Goal: Book appointment/travel/reservation

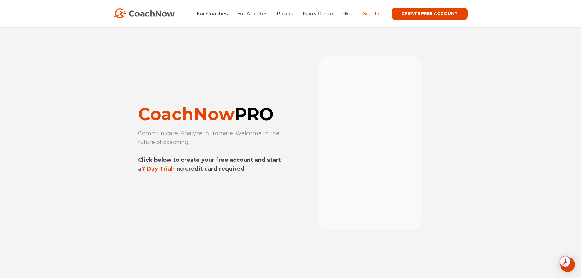
click at [374, 13] on link "Sign In" at bounding box center [371, 14] width 16 height 6
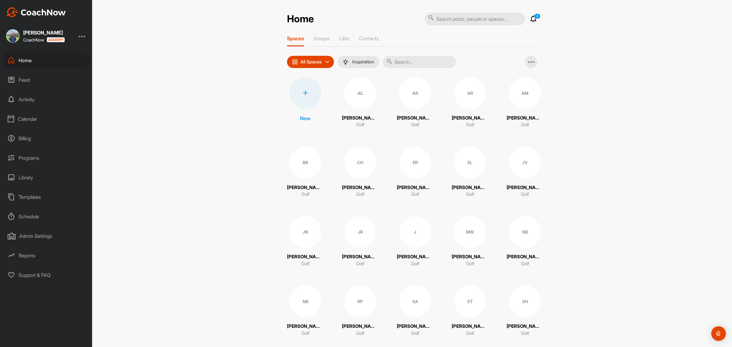
click at [530, 20] on icon at bounding box center [533, 18] width 7 height 7
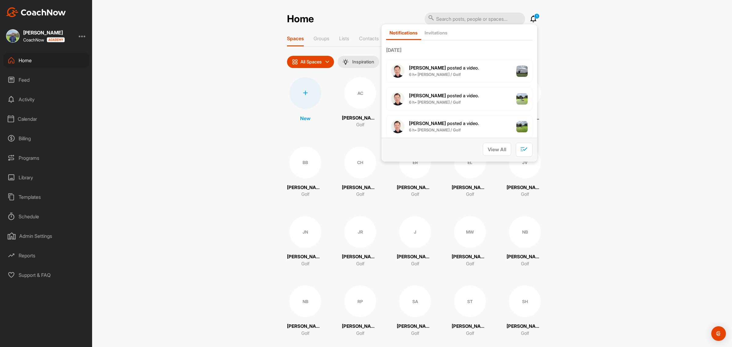
click at [553, 32] on div "Home 1 Notifications Invitations [DATE] [PERSON_NAME] posted a video . 6 h • [P…" at bounding box center [412, 173] width 640 height 347
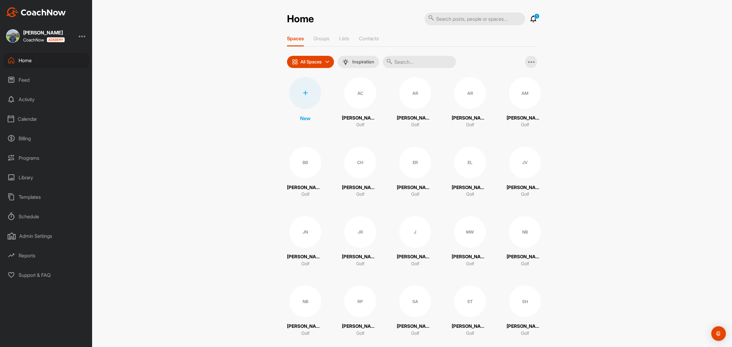
click at [27, 117] on div "Calendar" at bounding box center [46, 118] width 86 height 15
click at [33, 149] on div "Facility Calendar" at bounding box center [53, 150] width 72 height 13
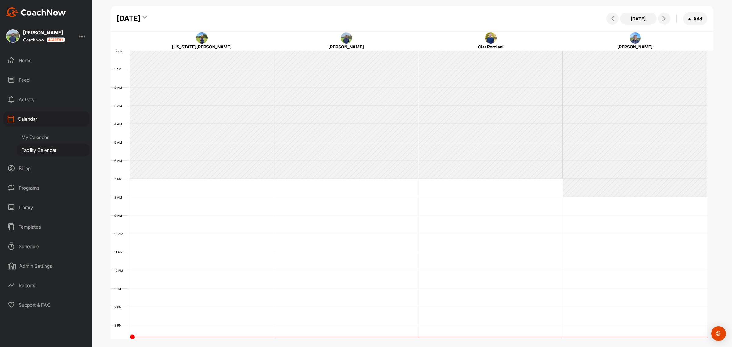
scroll to position [106, 0]
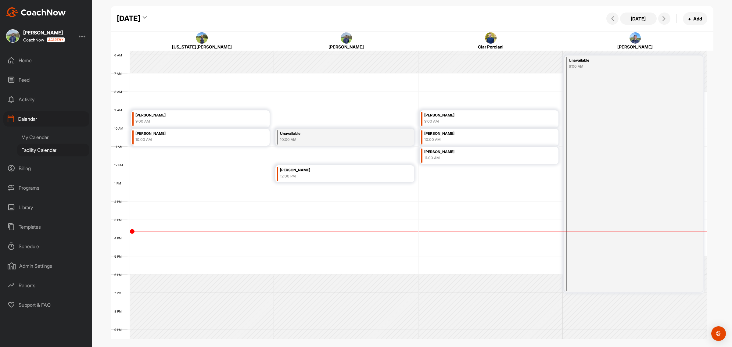
click at [147, 17] on icon at bounding box center [145, 19] width 4 height 6
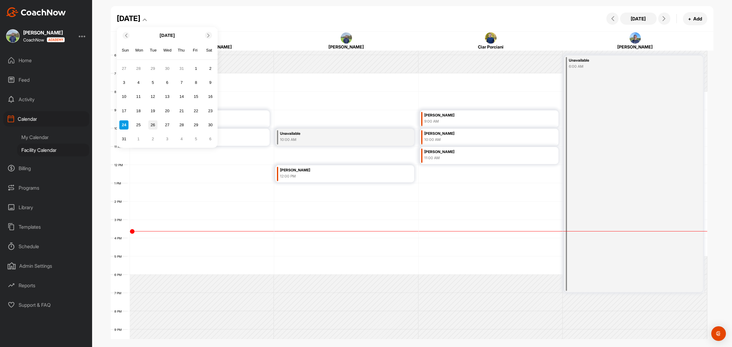
click at [150, 125] on div "26" at bounding box center [152, 124] width 9 height 9
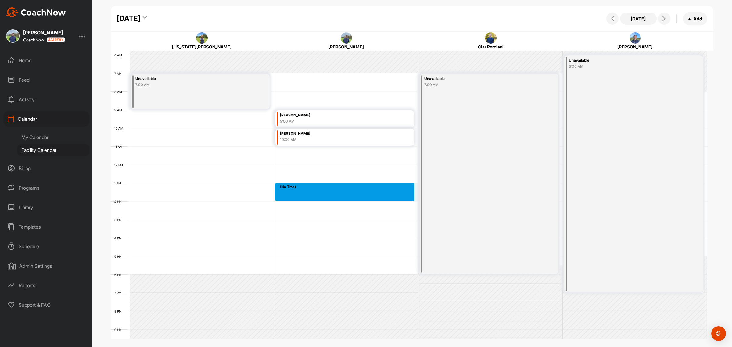
drag, startPoint x: 282, startPoint y: 184, endPoint x: 282, endPoint y: 194, distance: 9.8
click at [282, 194] on div "12 AM 1 AM 2 AM 3 AM 4 AM 5 AM 6 AM 7 AM 8 AM 9 AM 10 AM 11 AM 12 PM 1 PM 2 PM …" at bounding box center [409, 164] width 597 height 439
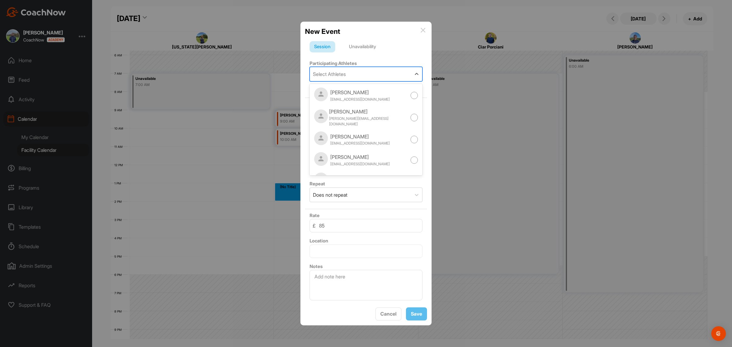
click at [338, 70] on div "Select Athletes" at bounding box center [329, 73] width 33 height 7
type input "[PERSON_NAME]"
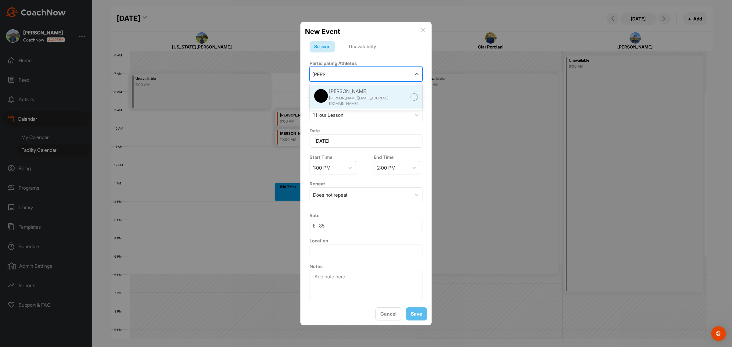
click at [357, 96] on div "[PERSON_NAME][EMAIL_ADDRESS][DOMAIN_NAME]" at bounding box center [369, 101] width 81 height 11
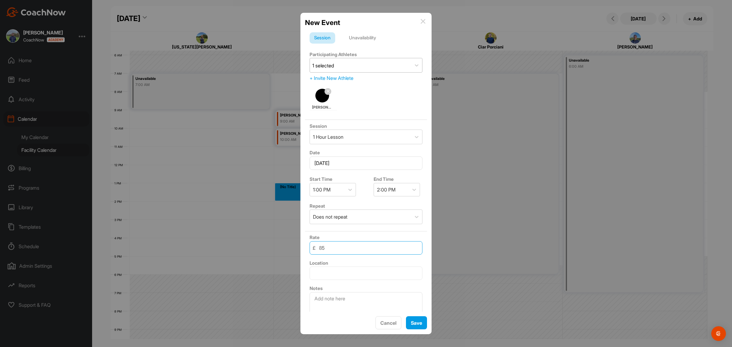
drag, startPoint x: 340, startPoint y: 247, endPoint x: 295, endPoint y: 236, distance: 46.6
click at [290, 248] on div "New Event Session Unavailability Participating Athletes 1 selected + Invite New…" at bounding box center [366, 173] width 732 height 347
type input "50"
click at [416, 325] on button "Save" at bounding box center [416, 322] width 21 height 13
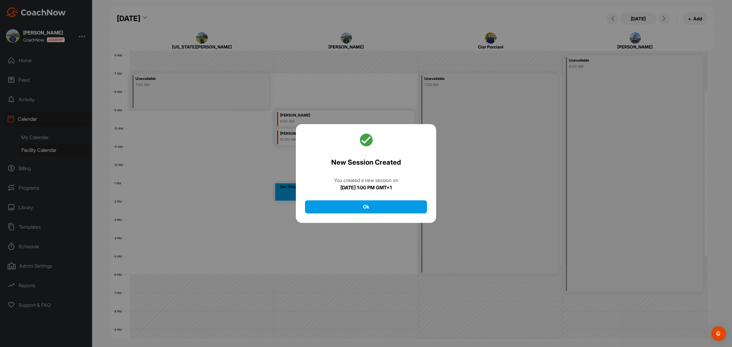
click at [347, 214] on div "New Session Created You created a new session [DATE][DATE] 1:00 PM GMT+1 Ok" at bounding box center [366, 173] width 140 height 99
click at [345, 211] on button "Ok" at bounding box center [366, 207] width 122 height 13
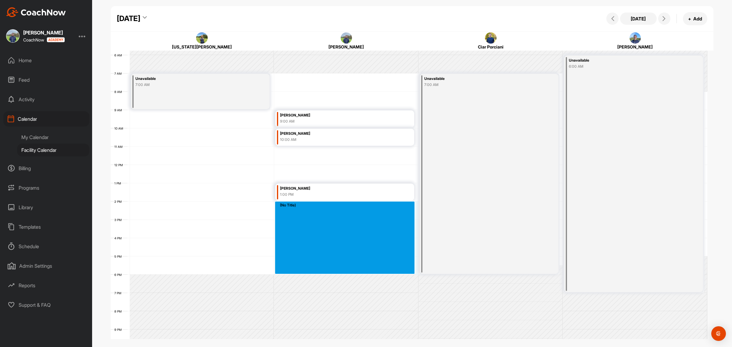
drag, startPoint x: 298, startPoint y: 207, endPoint x: 302, endPoint y: 272, distance: 64.8
click at [302, 272] on div "12 AM 1 AM 2 AM 3 AM 4 AM 5 AM 6 AM 7 AM 8 AM 9 AM 10 AM 11 AM 12 PM 1 PM 2 PM …" at bounding box center [409, 164] width 597 height 439
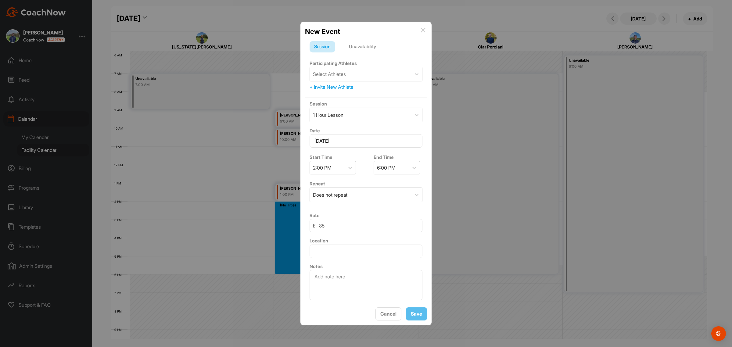
click at [368, 45] on div "Unavailability" at bounding box center [363, 47] width 36 height 12
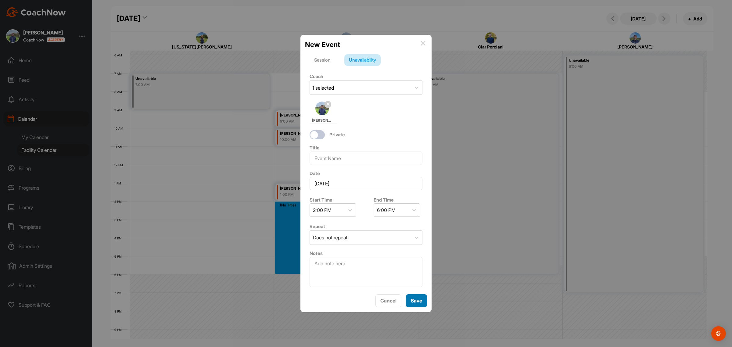
click at [419, 300] on button "Save" at bounding box center [416, 301] width 21 height 13
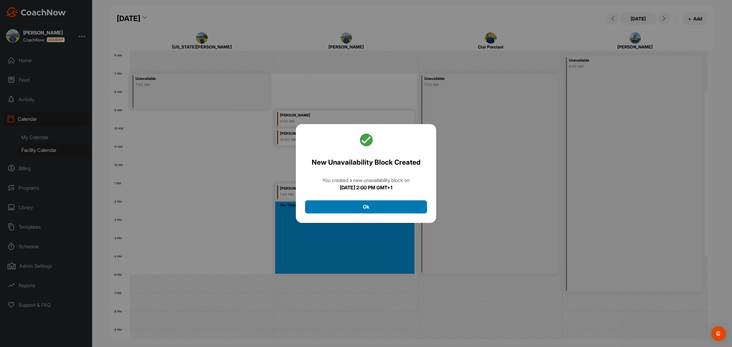
click at [396, 205] on button "Ok" at bounding box center [366, 207] width 122 height 13
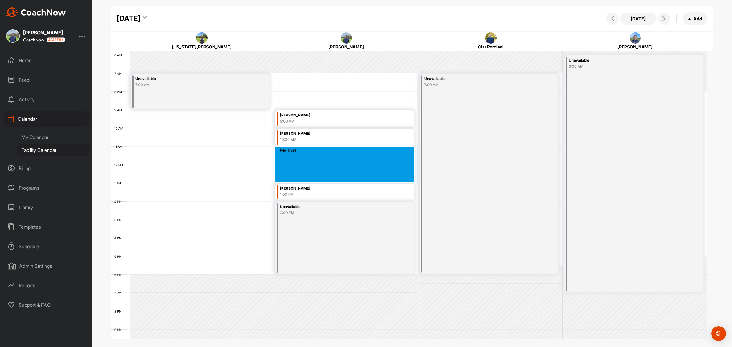
drag, startPoint x: 307, startPoint y: 148, endPoint x: 308, endPoint y: 174, distance: 26.0
click at [308, 174] on div "12 AM 1 AM 2 AM 3 AM 4 AM 5 AM 6 AM 7 AM 8 AM 9 AM 10 AM 11 AM 12 PM 1 PM 2 PM …" at bounding box center [409, 164] width 597 height 439
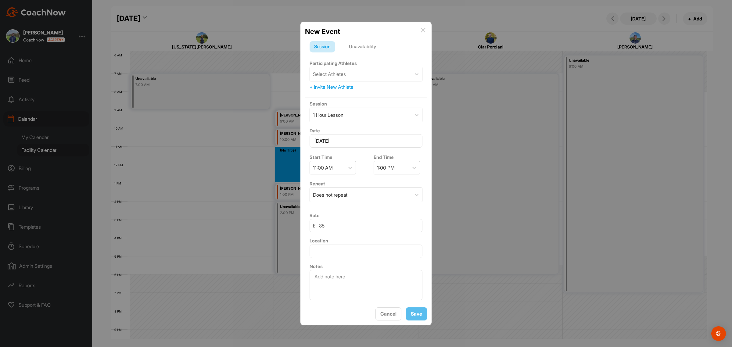
click at [361, 44] on div "Unavailability" at bounding box center [363, 47] width 36 height 12
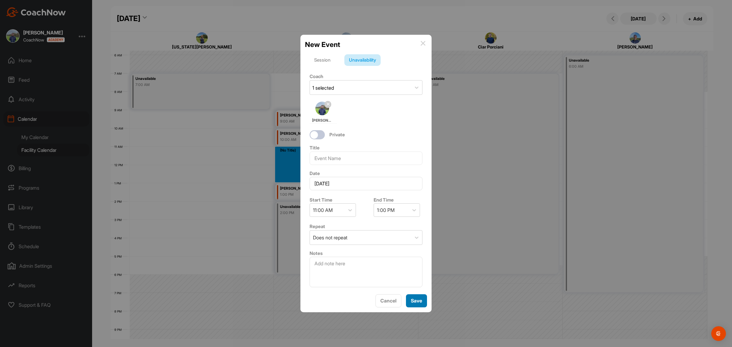
click at [415, 303] on button "Save" at bounding box center [416, 301] width 21 height 13
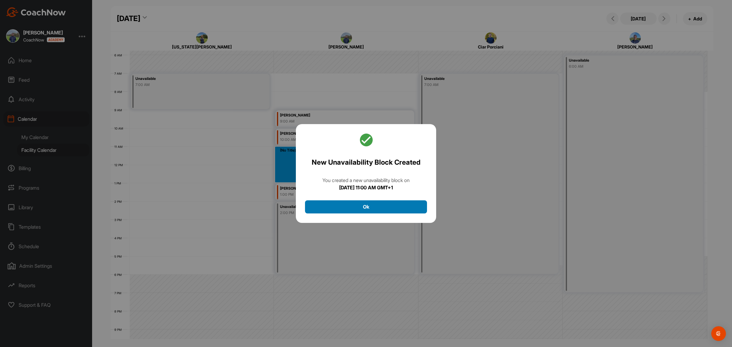
click at [350, 205] on button "Ok" at bounding box center [366, 207] width 122 height 13
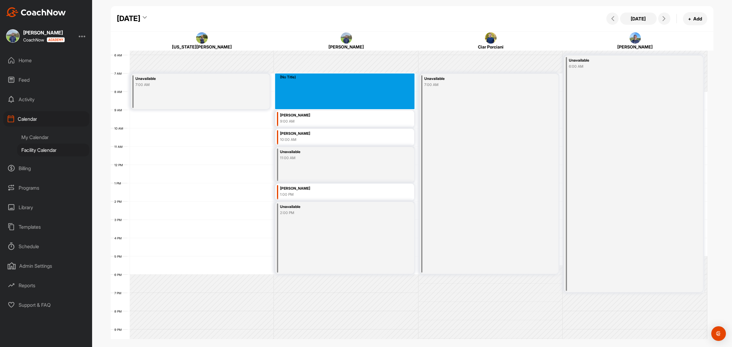
drag, startPoint x: 300, startPoint y: 76, endPoint x: 301, endPoint y: 106, distance: 29.6
click at [301, 106] on div "12 AM 1 AM 2 AM 3 AM 4 AM 5 AM 6 AM 7 AM 8 AM 9 AM 10 AM 11 AM 12 PM 1 PM 2 PM …" at bounding box center [409, 164] width 597 height 439
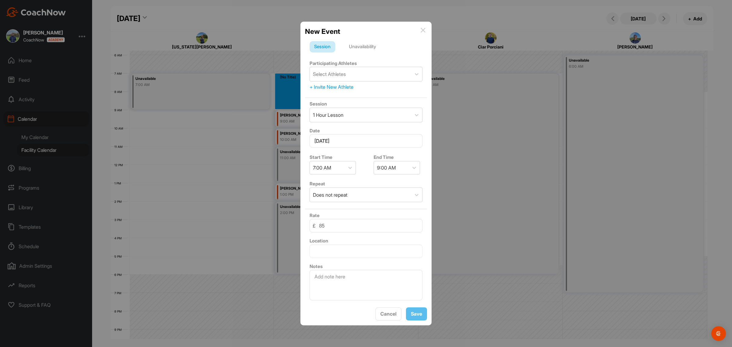
click at [365, 43] on div "Unavailability" at bounding box center [363, 47] width 36 height 12
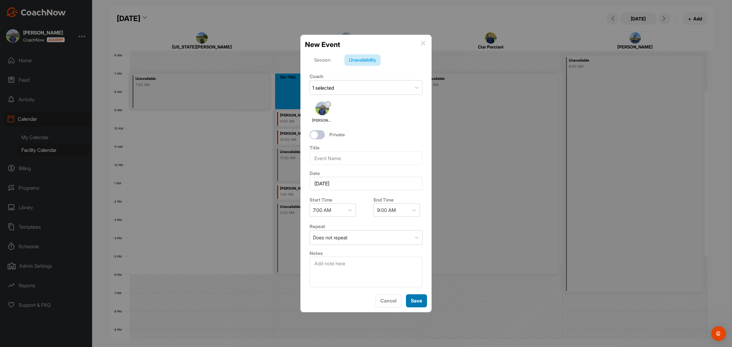
click at [419, 304] on button "Save" at bounding box center [416, 301] width 21 height 13
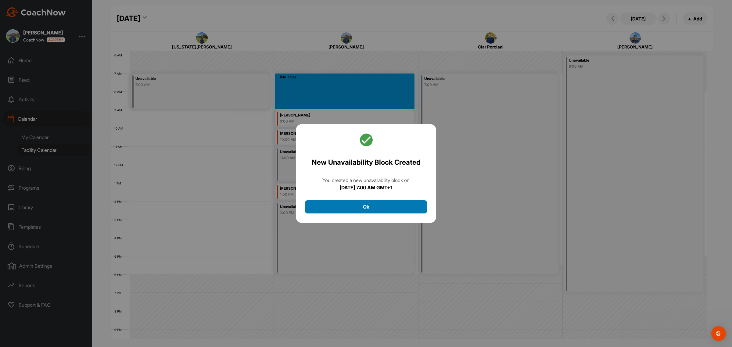
click at [386, 212] on button "Ok" at bounding box center [366, 207] width 122 height 13
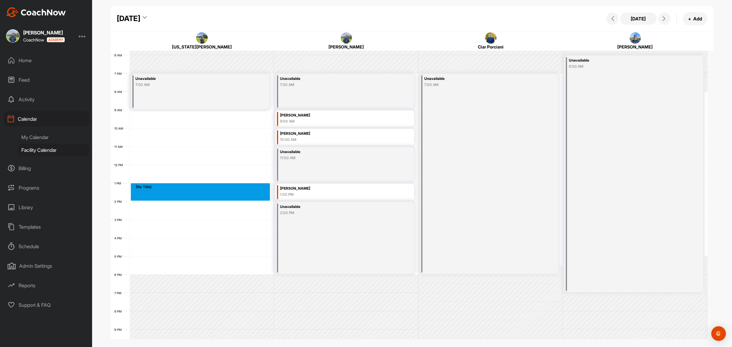
drag, startPoint x: 182, startPoint y: 186, endPoint x: 182, endPoint y: 196, distance: 10.1
click at [182, 196] on div "12 AM 1 AM 2 AM 3 AM 4 AM 5 AM 6 AM 7 AM 8 AM 9 AM 10 AM 11 AM 12 PM 1 PM 2 PM …" at bounding box center [409, 164] width 597 height 439
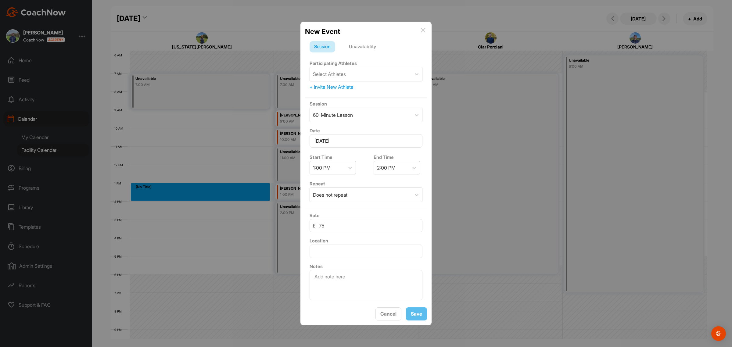
click at [367, 42] on div "Unavailability" at bounding box center [363, 47] width 36 height 12
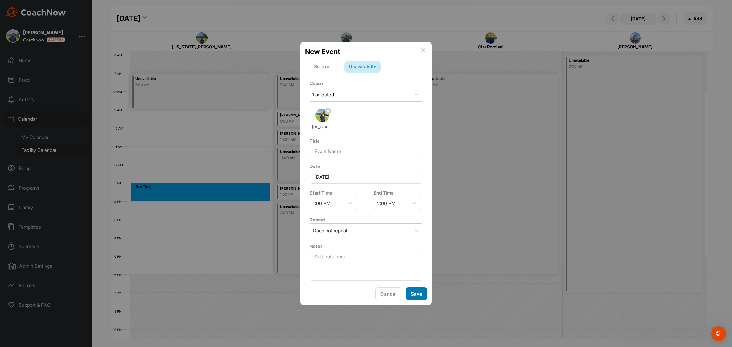
click at [412, 296] on button "Save" at bounding box center [416, 293] width 21 height 13
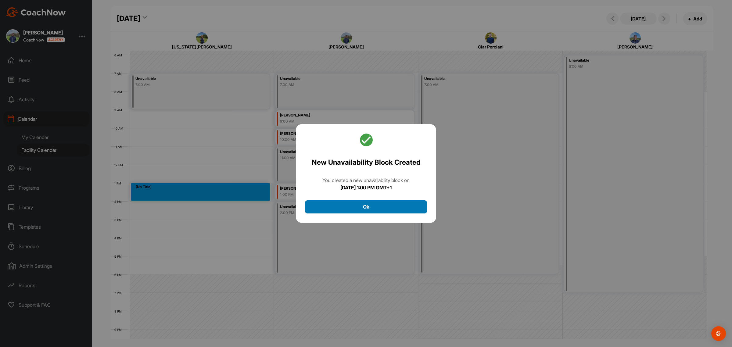
click at [356, 201] on button "Ok" at bounding box center [366, 207] width 122 height 13
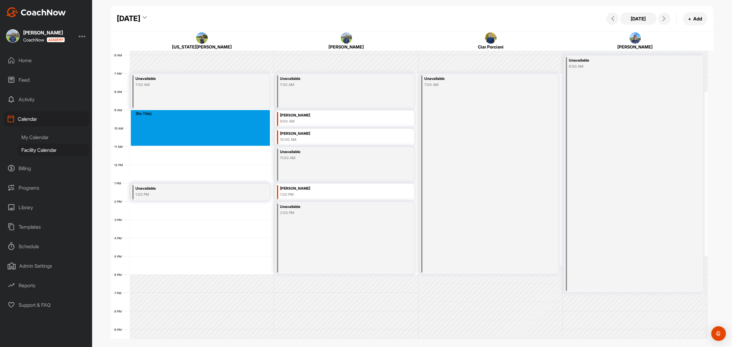
drag, startPoint x: 185, startPoint y: 114, endPoint x: 188, endPoint y: 141, distance: 27.3
click at [188, 141] on div "12 AM 1 AM 2 AM 3 AM 4 AM 5 AM 6 AM 7 AM 8 AM 9 AM 10 AM 11 AM 12 PM 1 PM 2 PM …" at bounding box center [409, 164] width 597 height 439
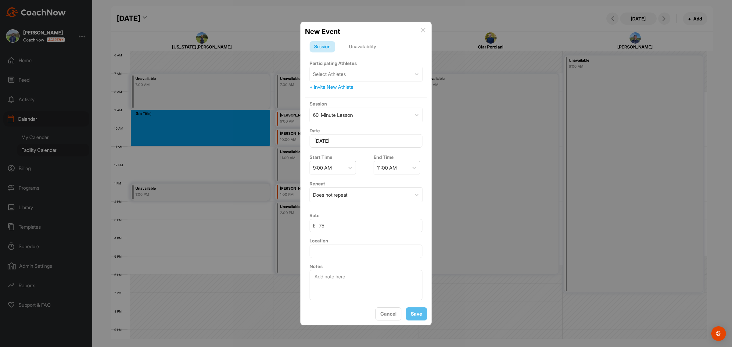
click at [357, 45] on div "Unavailability" at bounding box center [363, 47] width 36 height 12
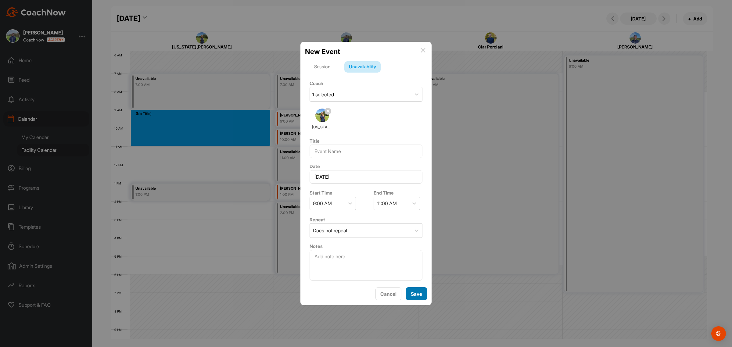
click at [421, 300] on button "Save" at bounding box center [416, 293] width 21 height 13
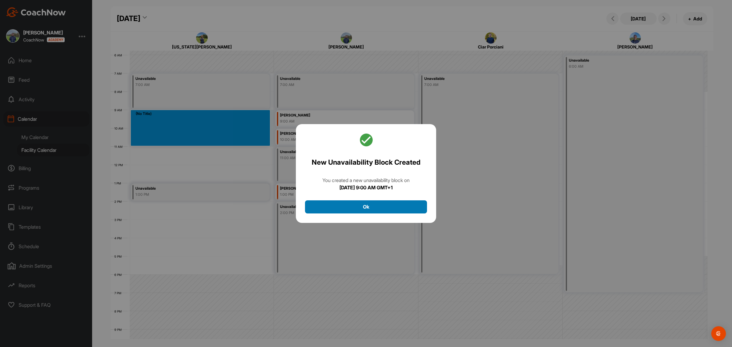
click at [352, 211] on button "Ok" at bounding box center [366, 207] width 122 height 13
